Goal: Information Seeking & Learning: Learn about a topic

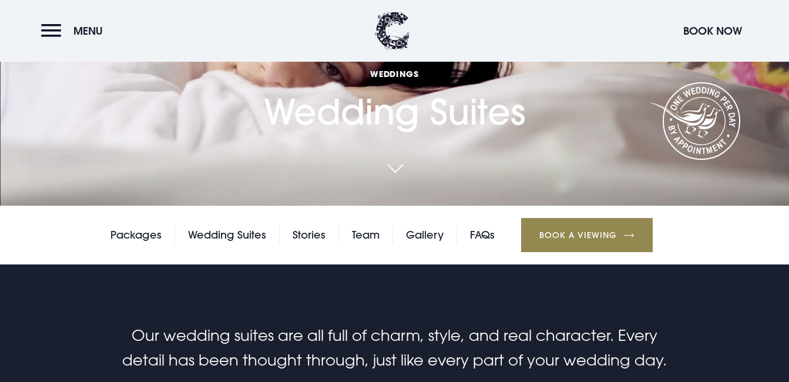
scroll to position [294, 0]
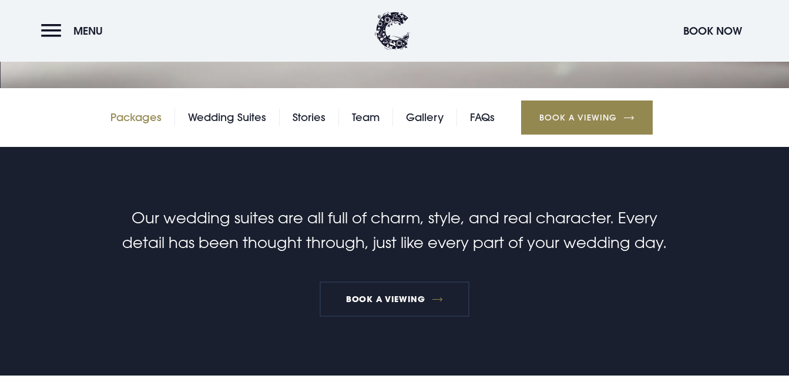
click at [132, 118] on link "Packages" at bounding box center [135, 118] width 51 height 18
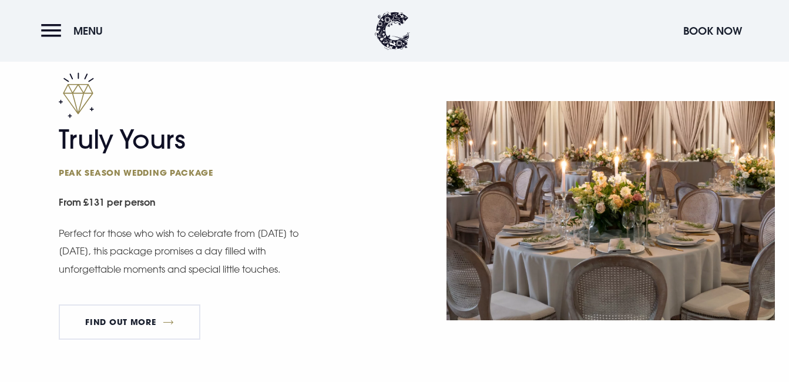
scroll to position [764, 0]
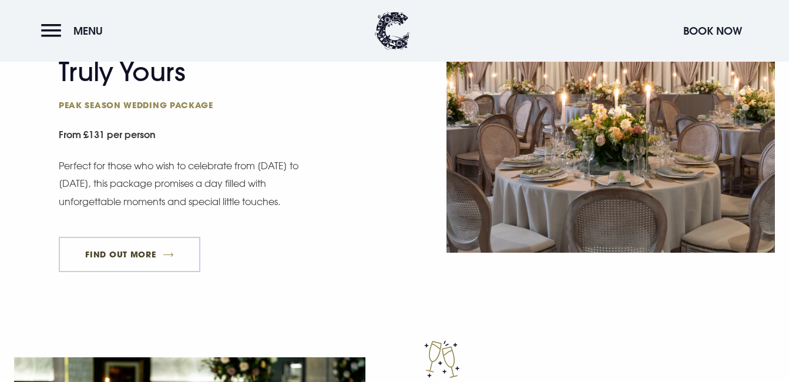
click at [132, 254] on link "FIND OUT MORE" at bounding box center [130, 254] width 142 height 35
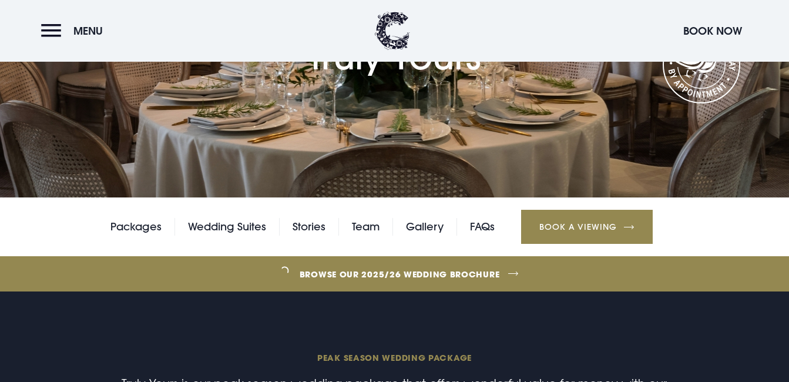
scroll to position [235, 0]
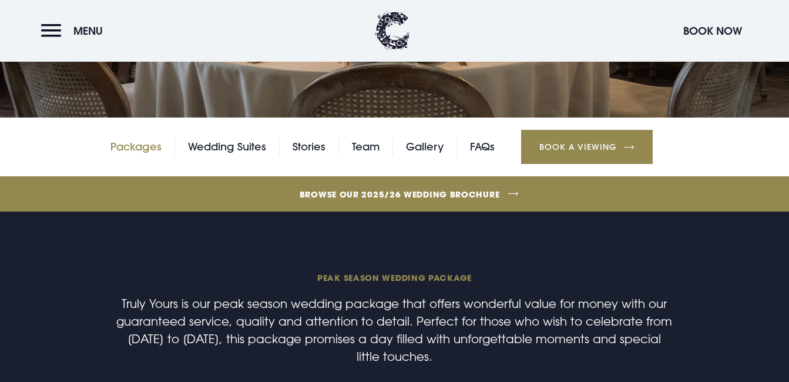
click at [134, 142] on link "Packages" at bounding box center [135, 147] width 51 height 18
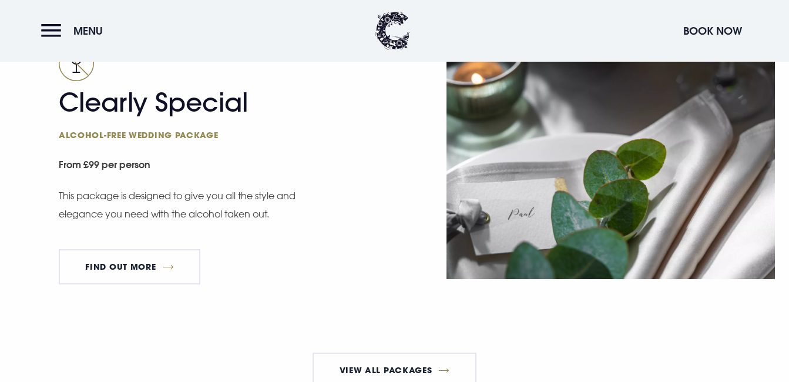
scroll to position [2057, 0]
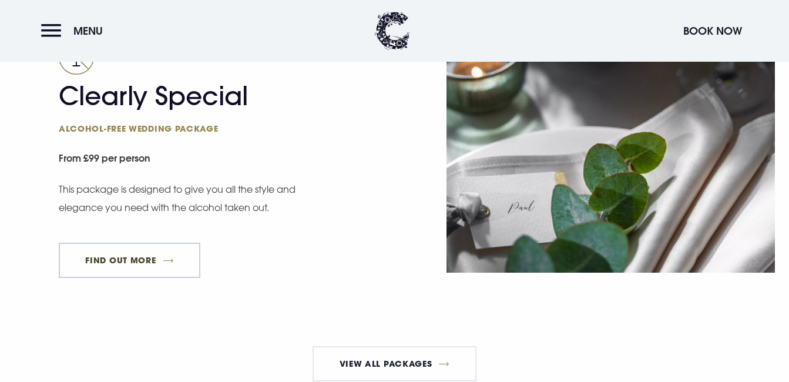
click at [96, 277] on link "FIND OUT MORE" at bounding box center [130, 260] width 142 height 35
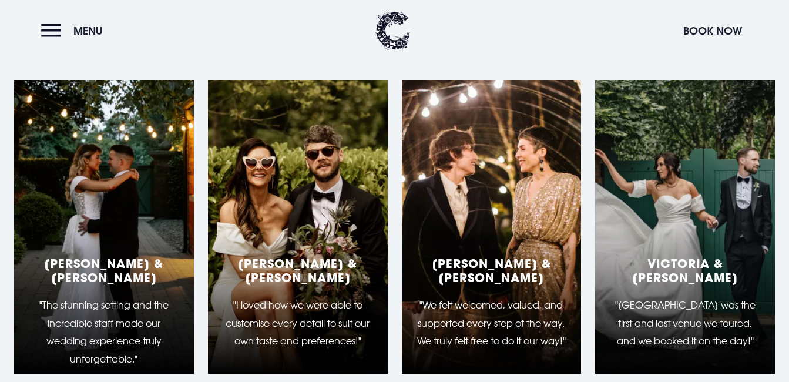
scroll to position [1881, 0]
